Goal: Information Seeking & Learning: Learn about a topic

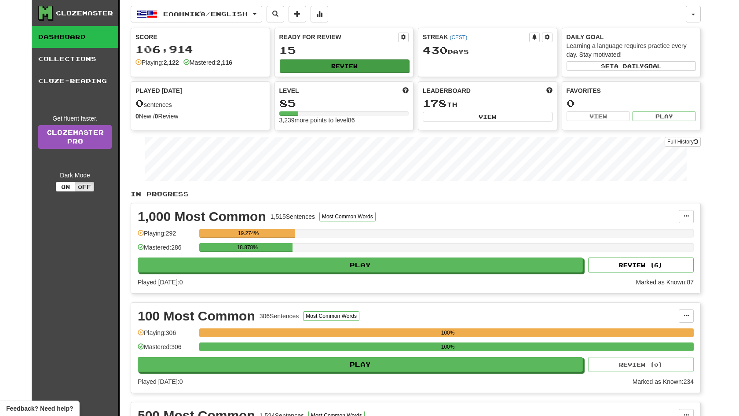
click at [385, 69] on button "Review" at bounding box center [345, 65] width 130 height 13
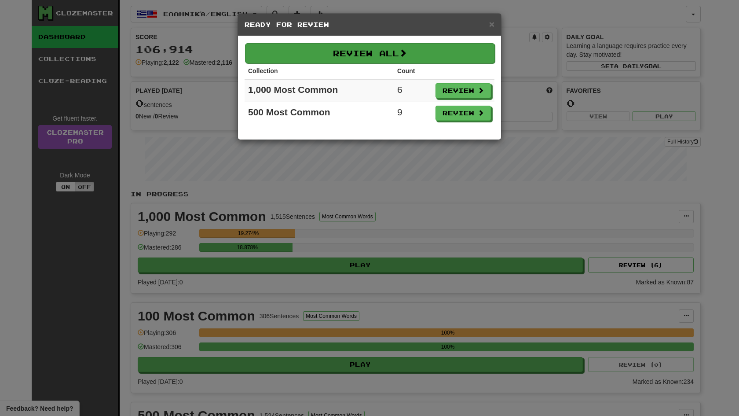
click at [441, 59] on button "Review All" at bounding box center [370, 53] width 250 height 20
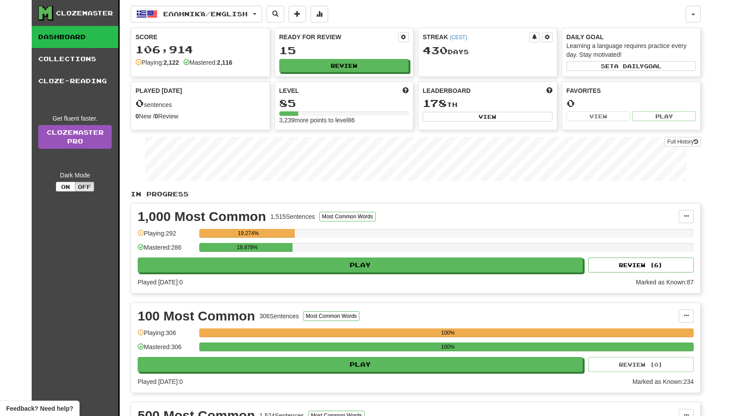
select select "**"
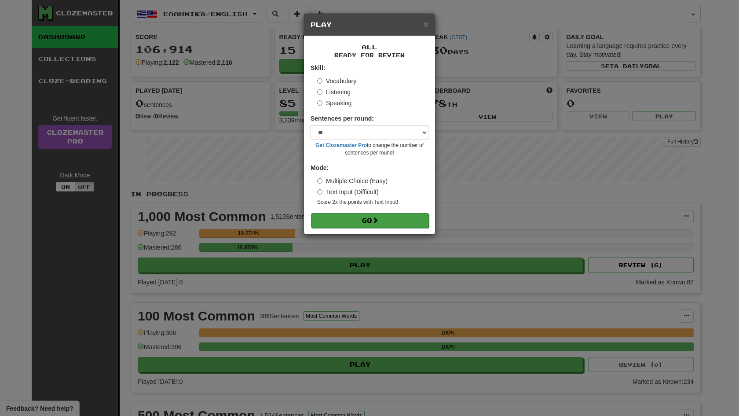
click at [370, 215] on button "Go" at bounding box center [370, 220] width 118 height 15
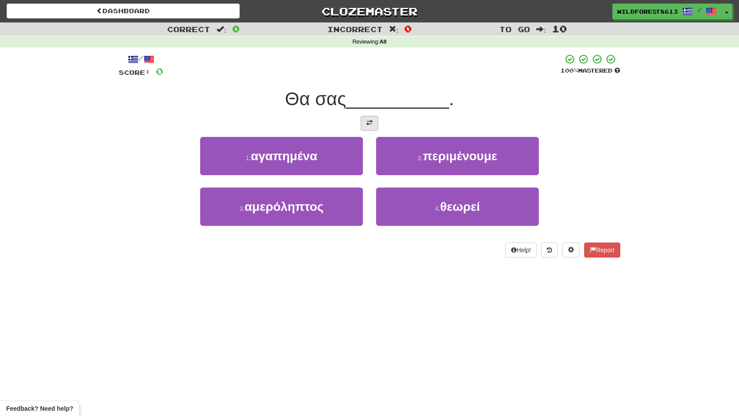
click at [370, 127] on button at bounding box center [370, 123] width 18 height 15
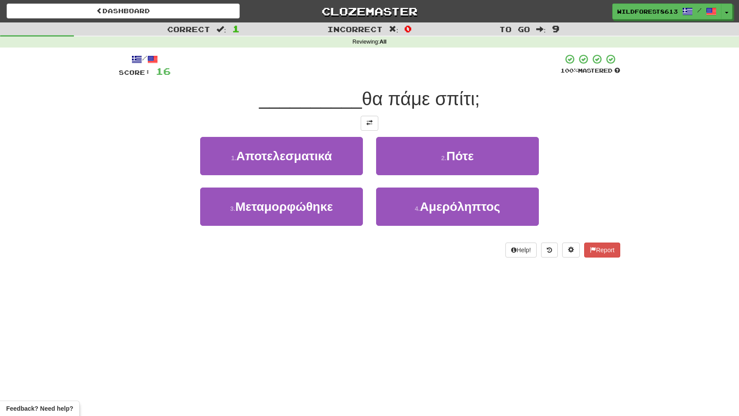
click at [370, 127] on button at bounding box center [370, 123] width 18 height 15
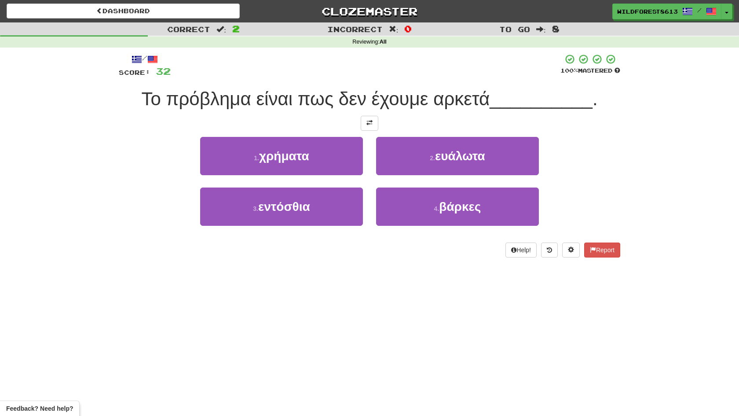
click at [370, 127] on button at bounding box center [370, 123] width 18 height 15
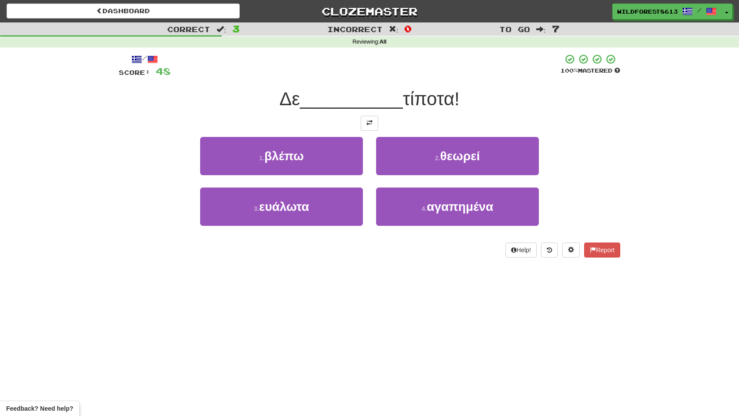
click at [370, 127] on button at bounding box center [370, 123] width 18 height 15
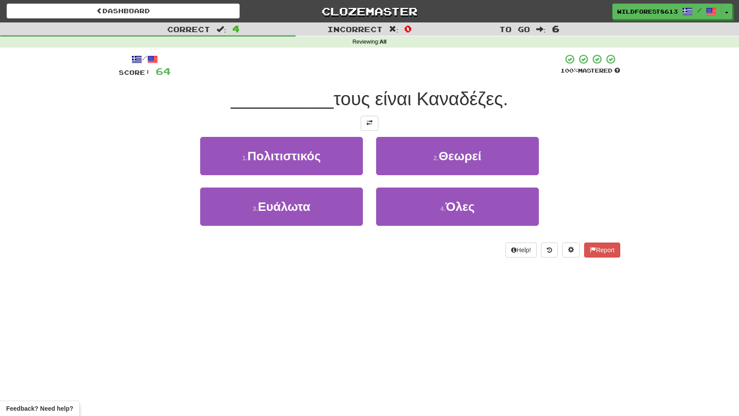
click at [370, 127] on button at bounding box center [370, 123] width 18 height 15
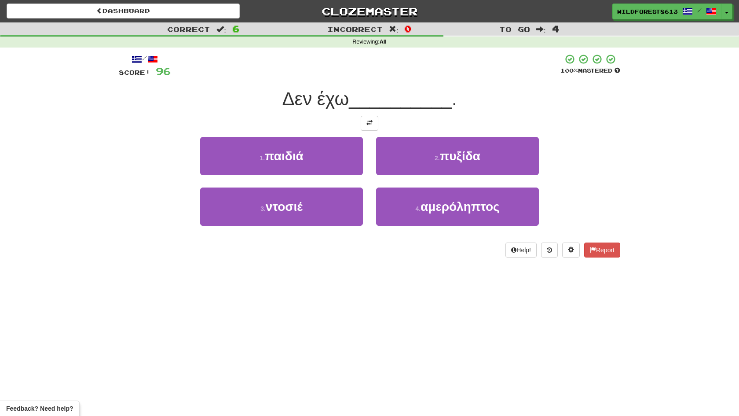
click at [370, 127] on button at bounding box center [370, 123] width 18 height 15
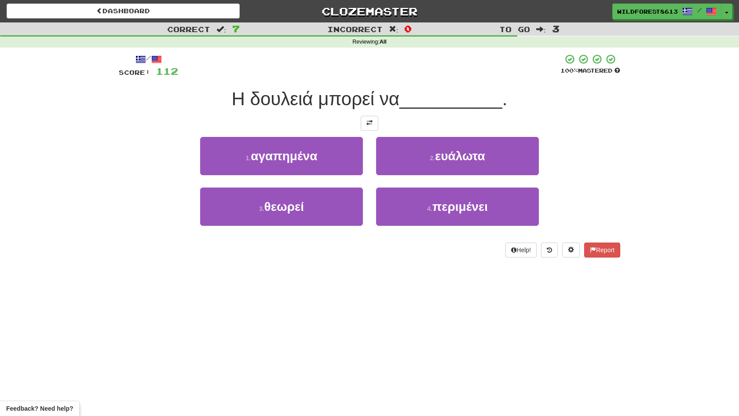
click at [370, 127] on button at bounding box center [370, 123] width 18 height 15
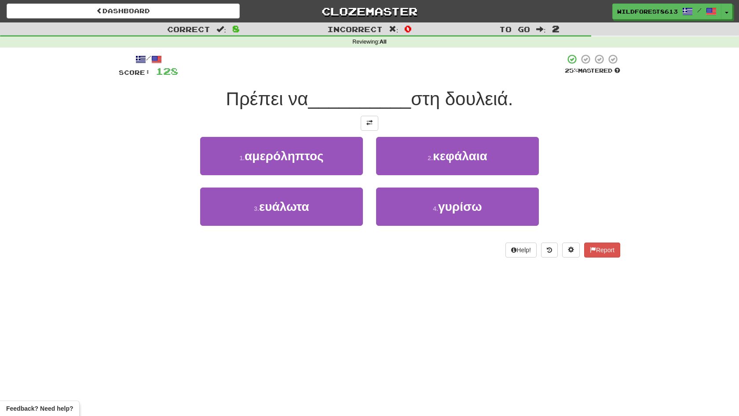
click at [370, 127] on button at bounding box center [370, 123] width 18 height 15
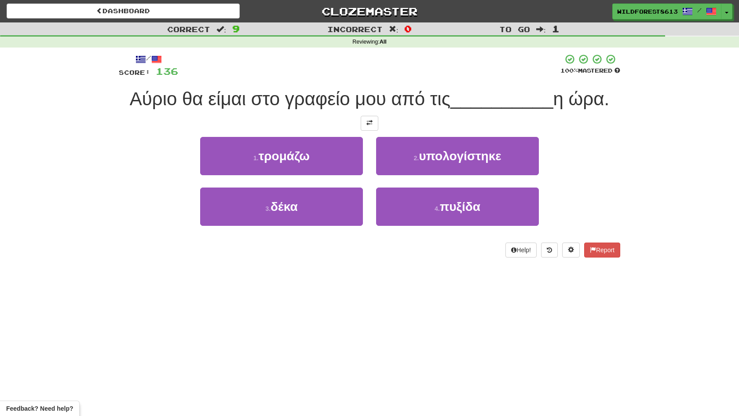
click at [370, 127] on button at bounding box center [370, 123] width 18 height 15
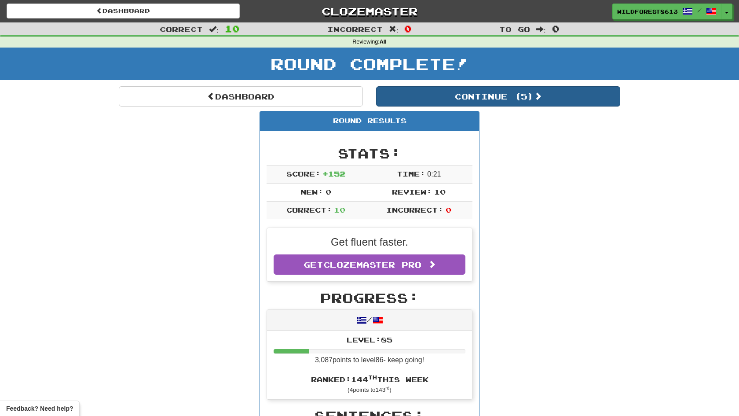
click at [437, 86] on button "Continue ( 5 )" at bounding box center [498, 96] width 244 height 20
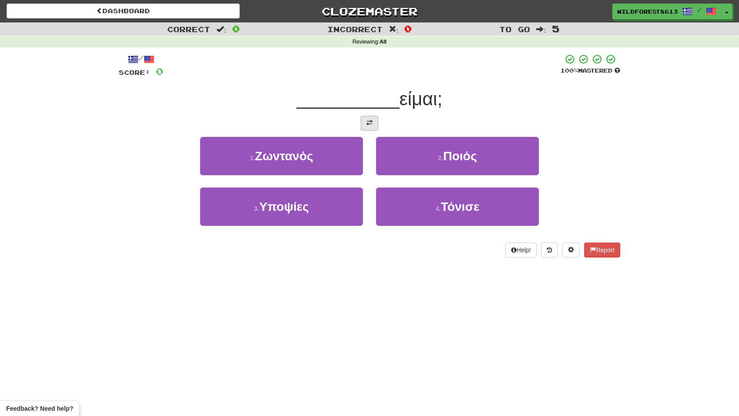
click at [371, 128] on button at bounding box center [370, 123] width 18 height 15
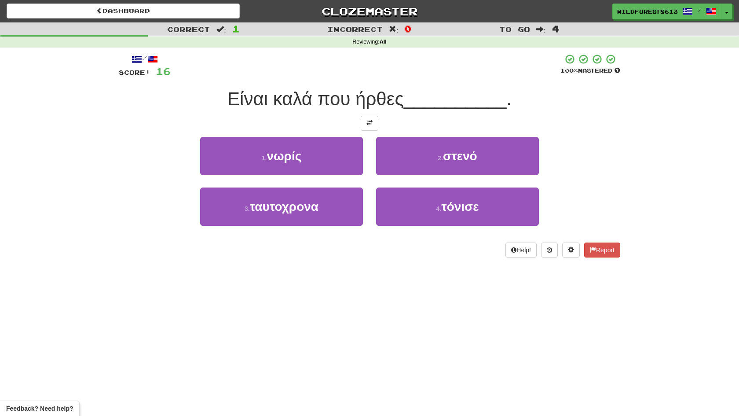
click at [371, 128] on button at bounding box center [370, 123] width 18 height 15
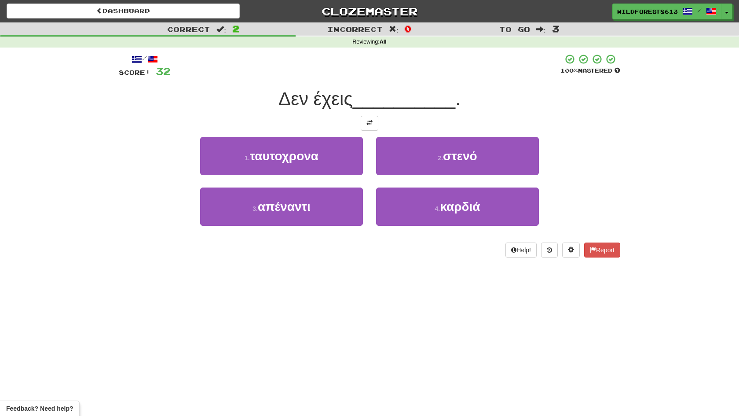
click at [371, 128] on button at bounding box center [370, 123] width 18 height 15
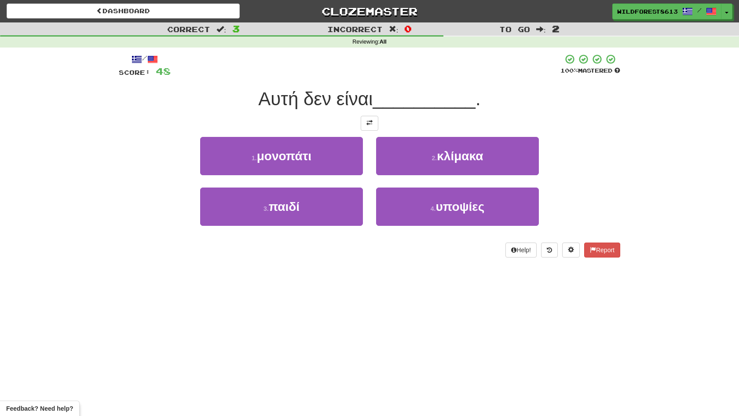
click at [371, 128] on button at bounding box center [370, 123] width 18 height 15
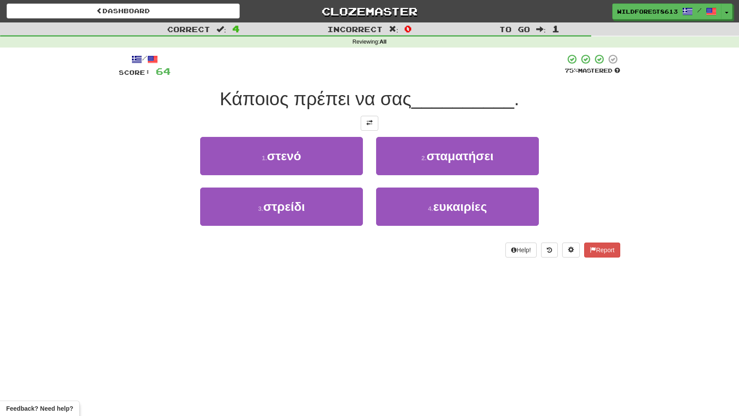
click at [371, 128] on button at bounding box center [370, 123] width 18 height 15
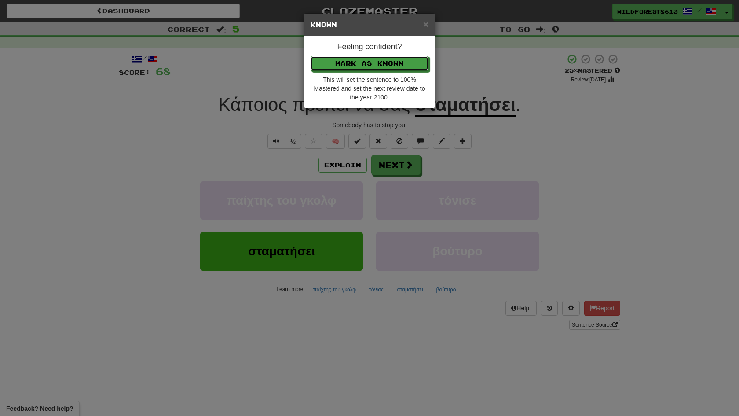
click at [370, 63] on button "Mark as Known" at bounding box center [370, 63] width 118 height 15
